Goal: Book appointment/travel/reservation

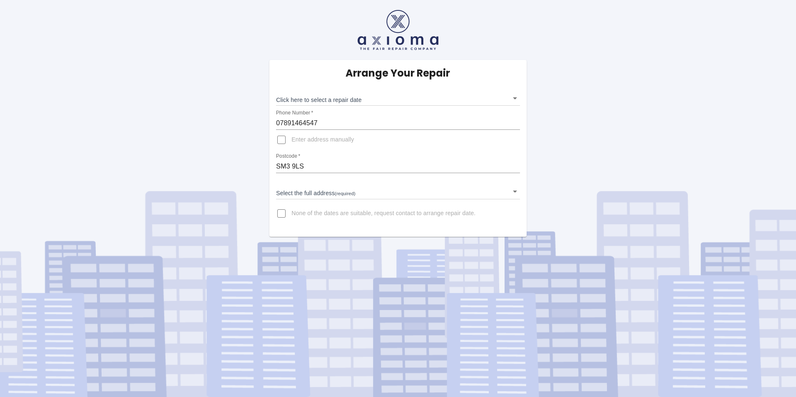
click at [515, 99] on body "Arrange Your Repair Click here to select a repair date ​ Phone Number   * 07891…" at bounding box center [398, 198] width 796 height 397
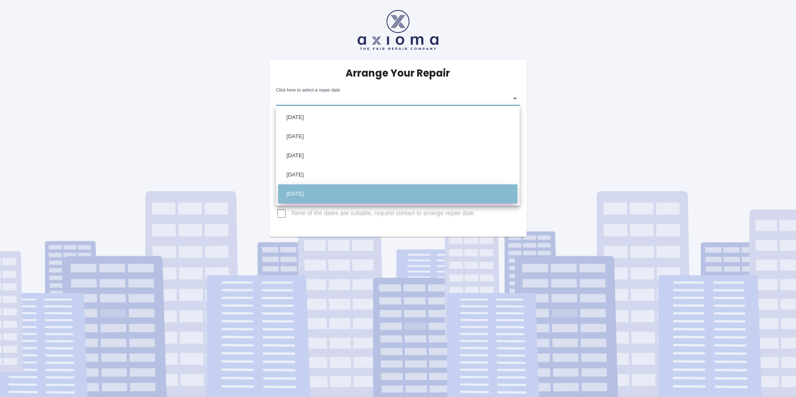
click at [324, 194] on li "Fri Oct 17 2025" at bounding box center [397, 193] width 239 height 19
type input "2025-10-17T00:00:00.000Z"
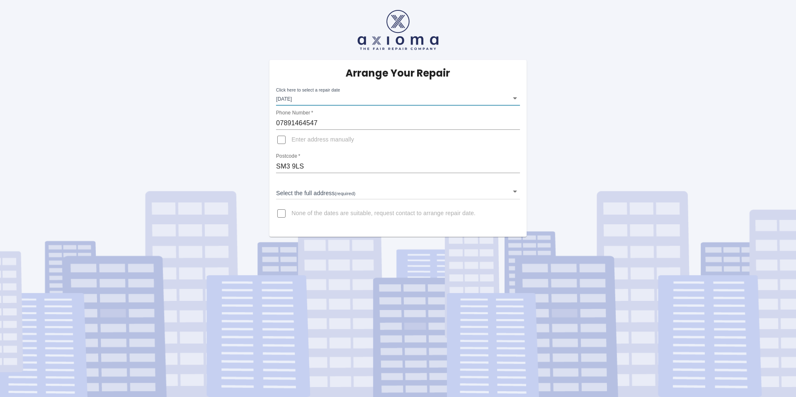
click at [515, 191] on body "Arrange Your Repair Click here to select a repair date Fri Oct 17 2025 2025-10-…" at bounding box center [398, 198] width 796 height 397
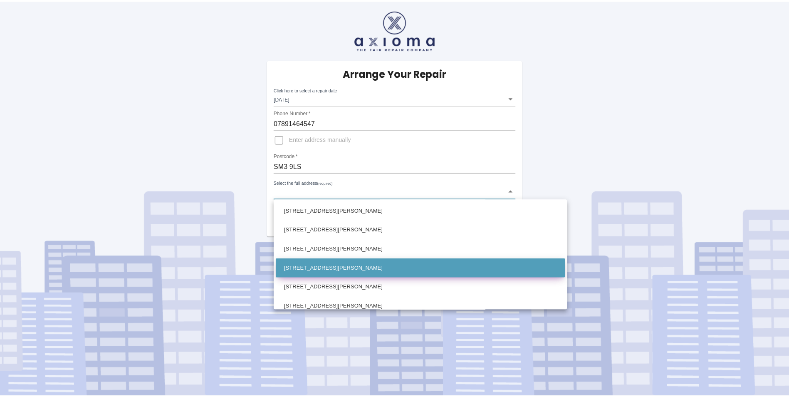
scroll to position [83, 0]
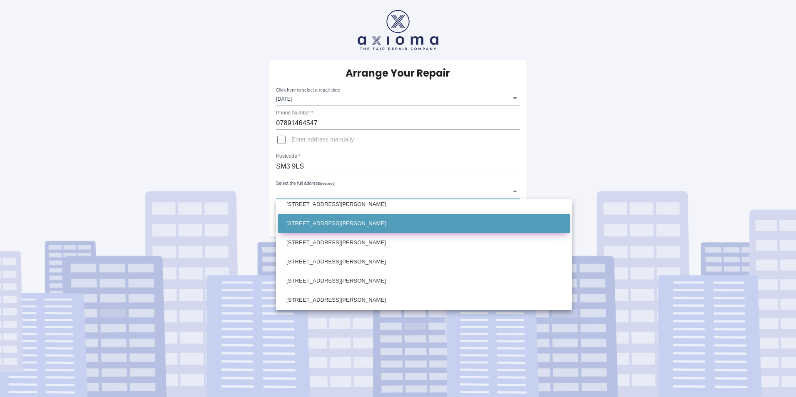
click at [332, 223] on li "215 Ridge Road Sutton Surrey" at bounding box center [424, 223] width 292 height 19
type input "215 Ridge Road Sutton Surrey"
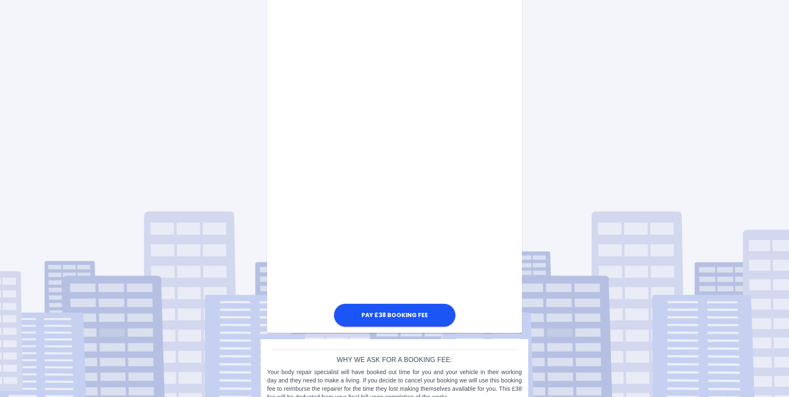
scroll to position [344, 0]
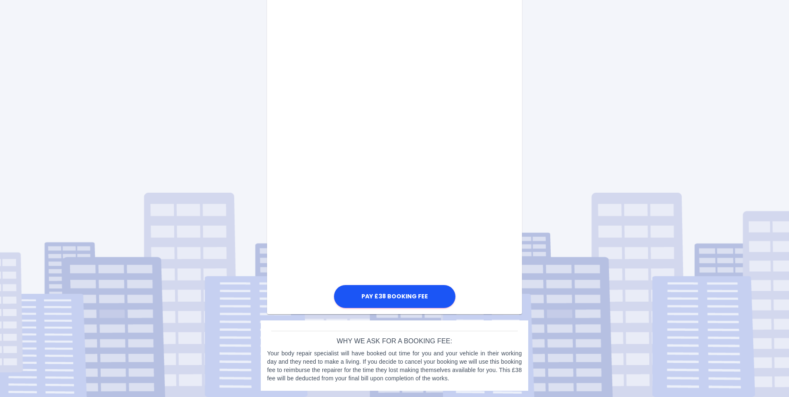
click at [277, 226] on div "Pay £38 Booking Fee" at bounding box center [394, 103] width 255 height 413
click at [304, 235] on div "Pay £38 Booking Fee" at bounding box center [394, 103] width 255 height 413
click at [384, 296] on button "Pay £38 Booking Fee" at bounding box center [395, 296] width 122 height 23
